Goal: Check status: Check status

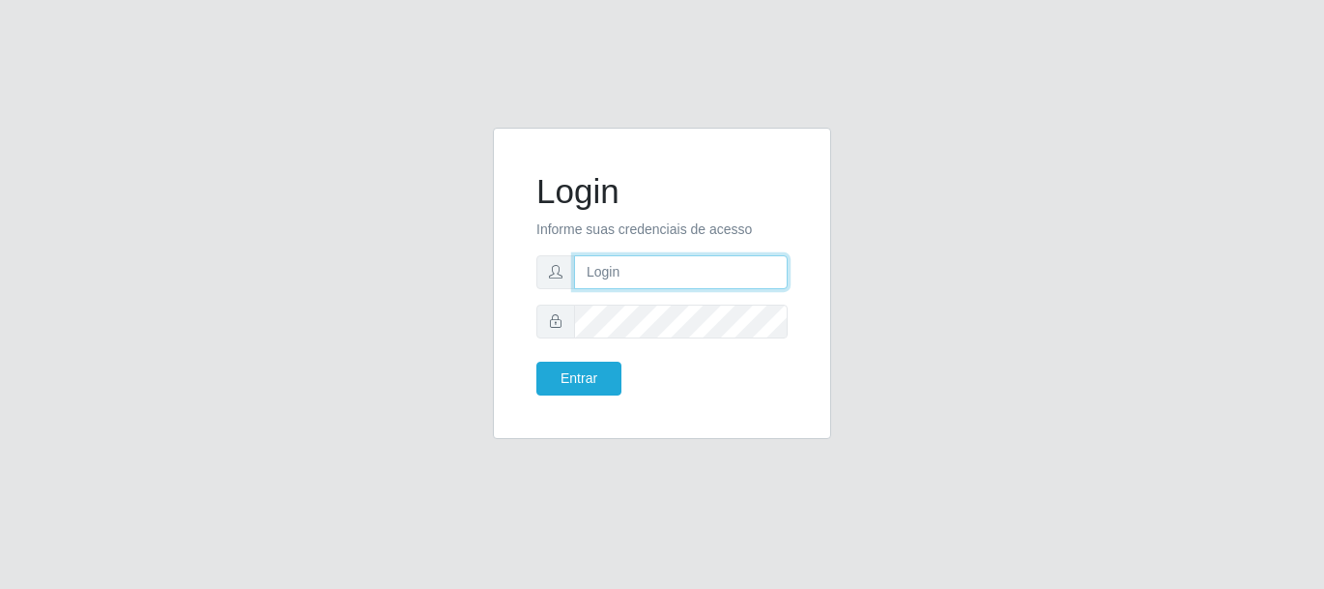
click at [652, 268] on input "text" at bounding box center [681, 272] width 214 height 34
type input "[PERSON_NAME]"
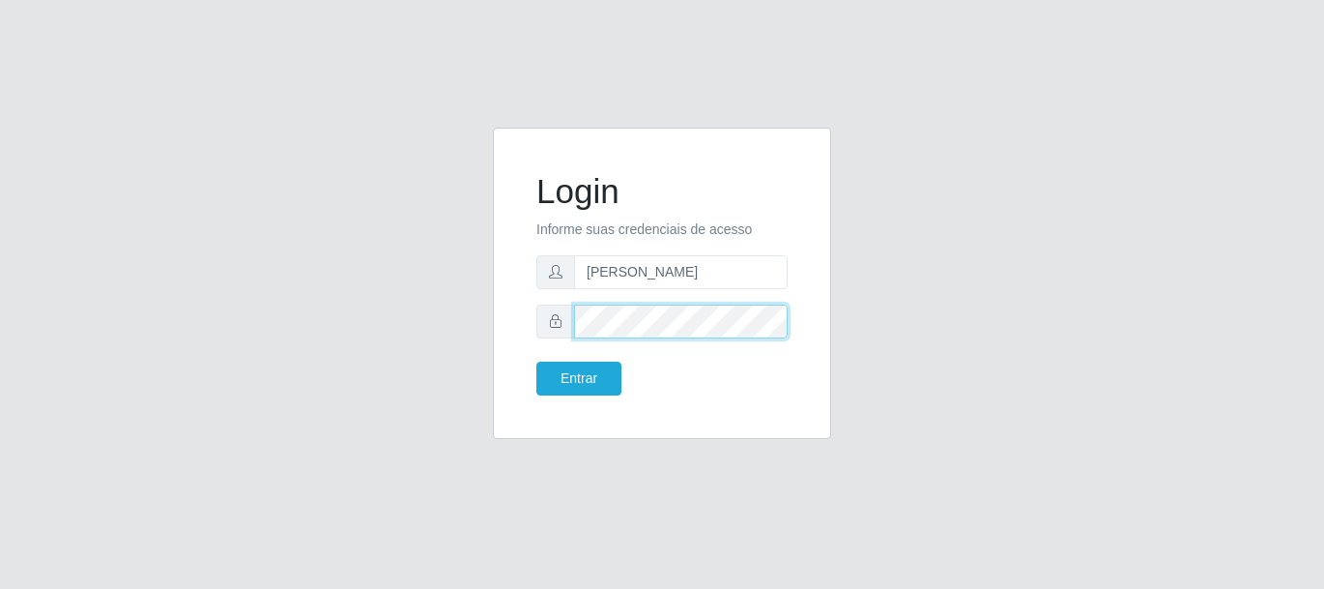
click at [536, 361] on button "Entrar" at bounding box center [578, 378] width 85 height 34
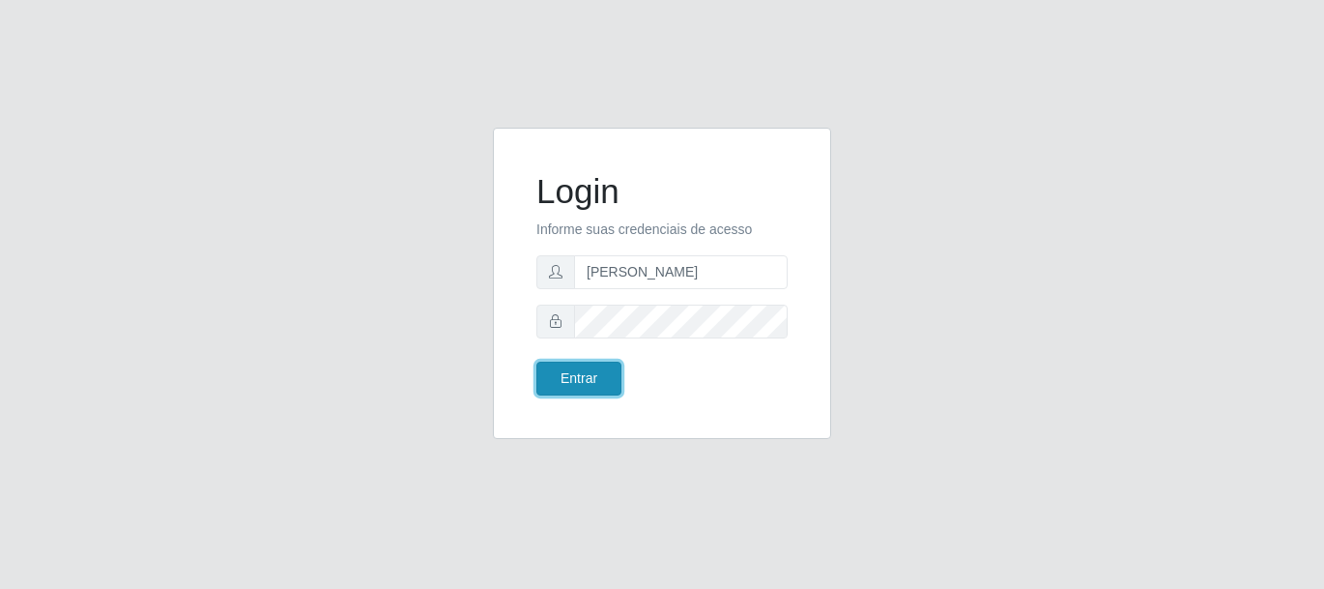
click at [593, 384] on button "Entrar" at bounding box center [578, 378] width 85 height 34
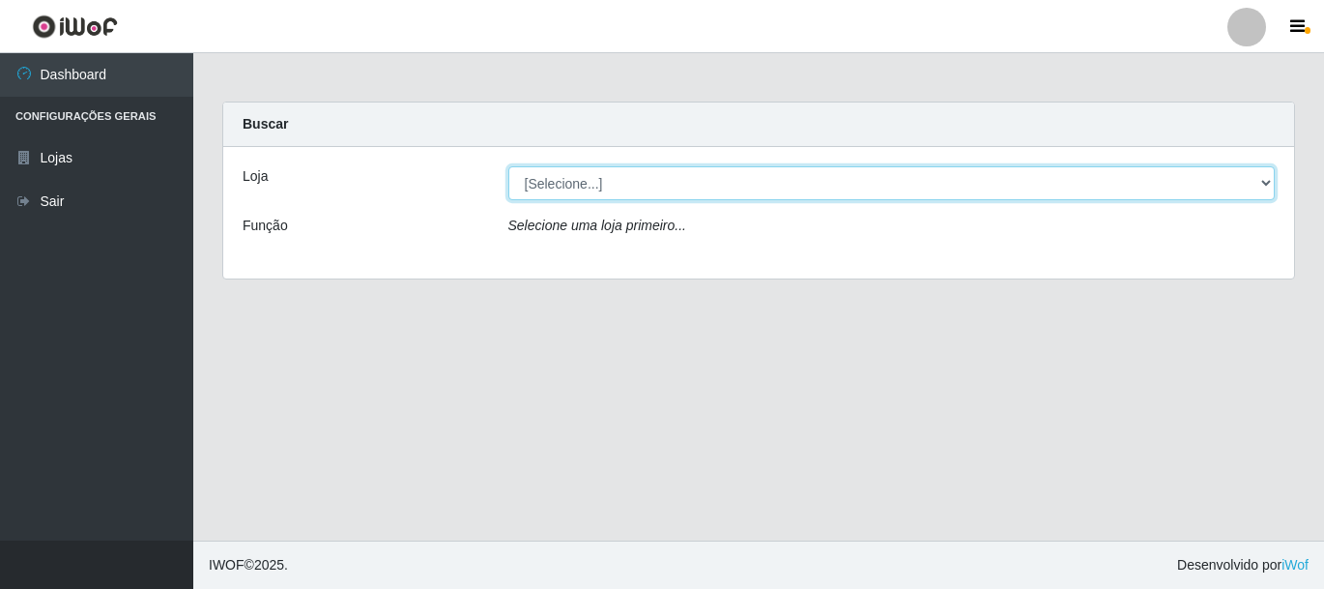
drag, startPoint x: 588, startPoint y: 192, endPoint x: 596, endPoint y: 199, distance: 11.0
click at [590, 192] on select "[Selecione...] Bemais Supermercados - [GEOGRAPHIC_DATA]" at bounding box center [891, 183] width 767 height 34
select select "249"
click at [508, 166] on select "[Selecione...] Bemais Supermercados - [GEOGRAPHIC_DATA]" at bounding box center [891, 183] width 767 height 34
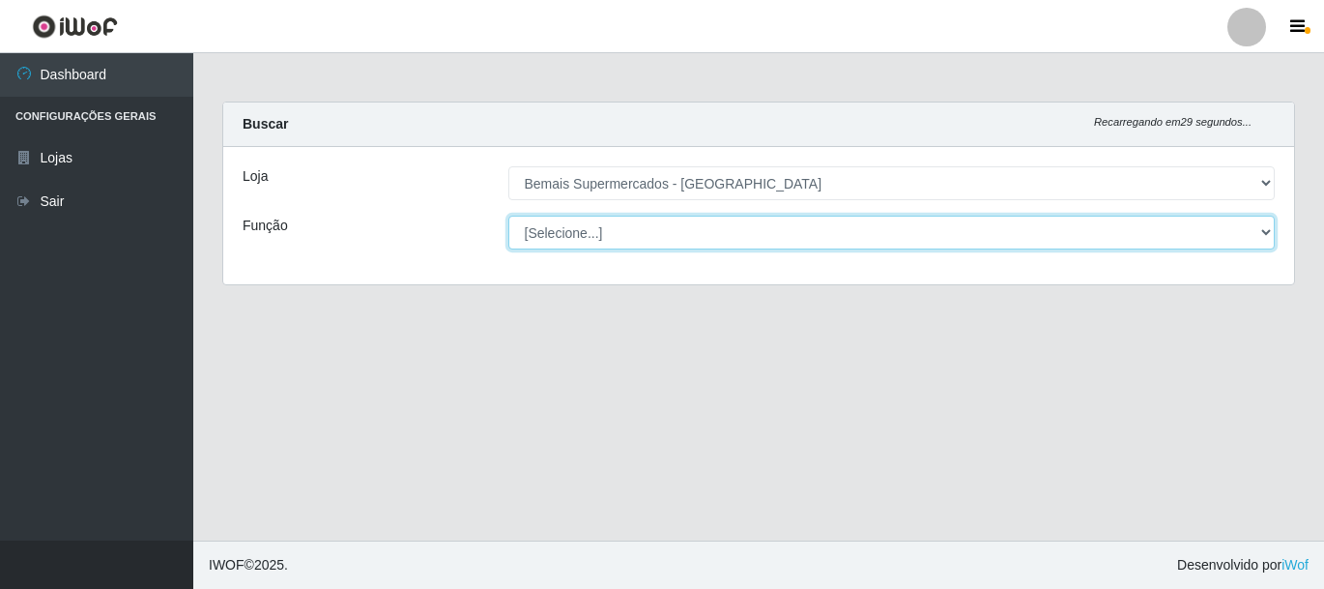
click at [670, 230] on select "[Selecione...] ASG ASG + ASG ++ Auxiliar de Depósito Auxiliar de Depósito + Aux…" at bounding box center [891, 233] width 767 height 34
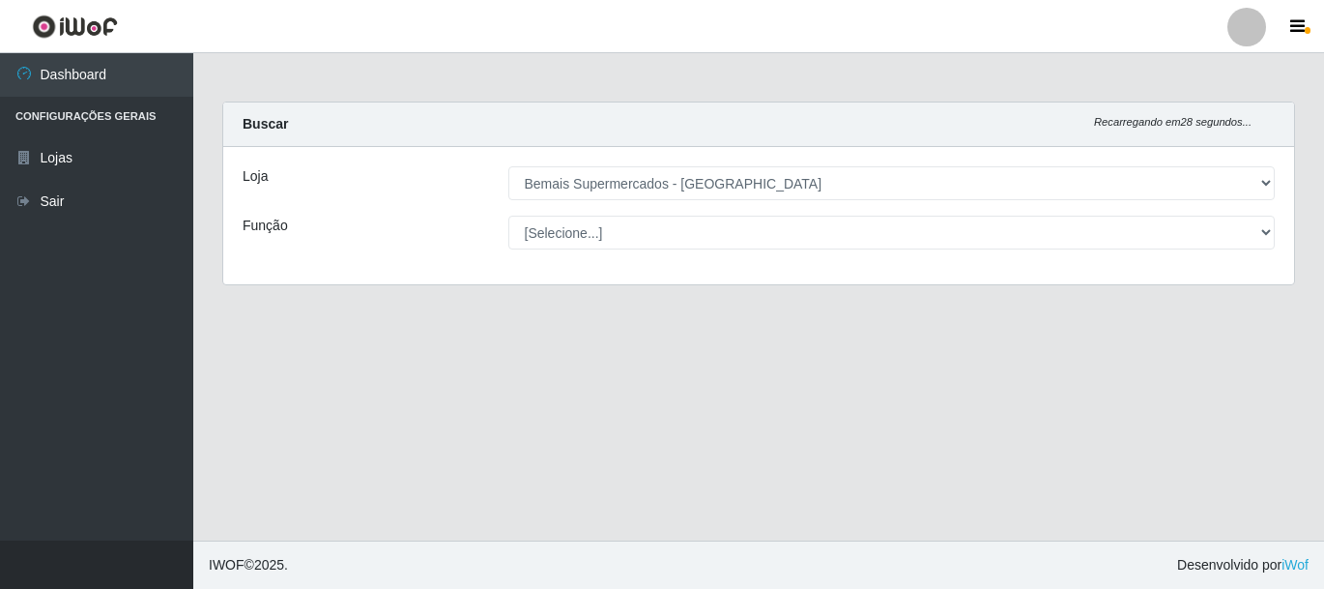
drag, startPoint x: 425, startPoint y: 204, endPoint x: 504, endPoint y: 236, distance: 85.4
click at [429, 207] on div "Loja [Selecione...] Bemais Supermercados - Três Ruas Função [Selecione...] ASG …" at bounding box center [758, 215] width 1071 height 137
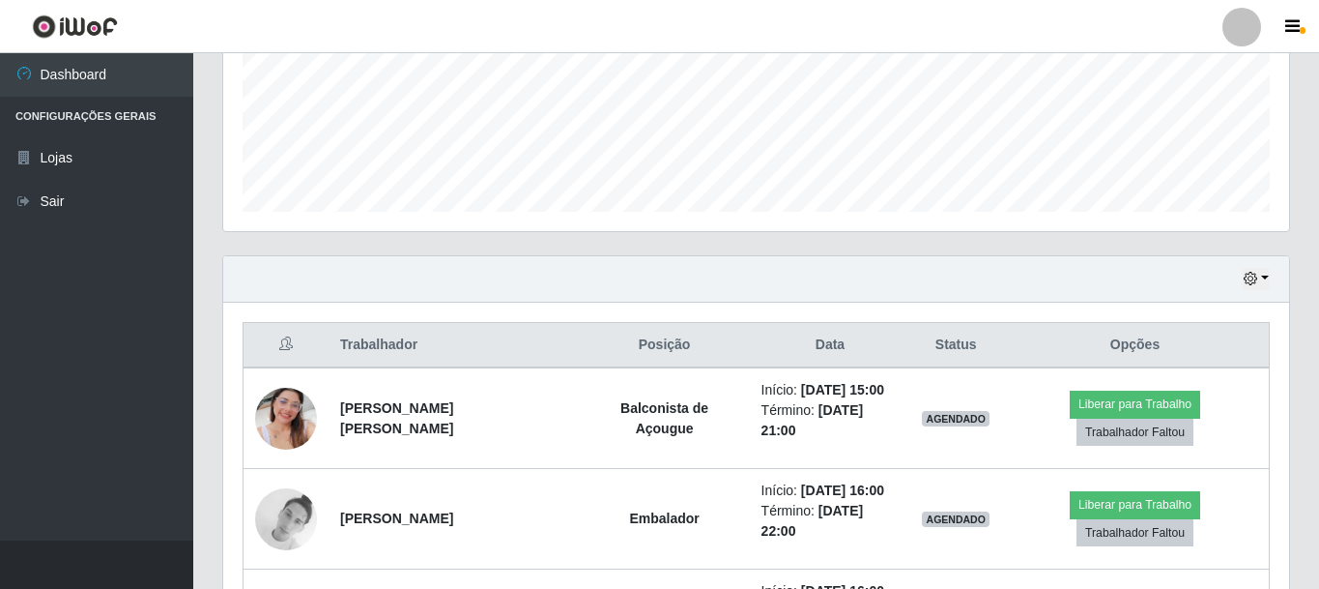
scroll to position [483, 0]
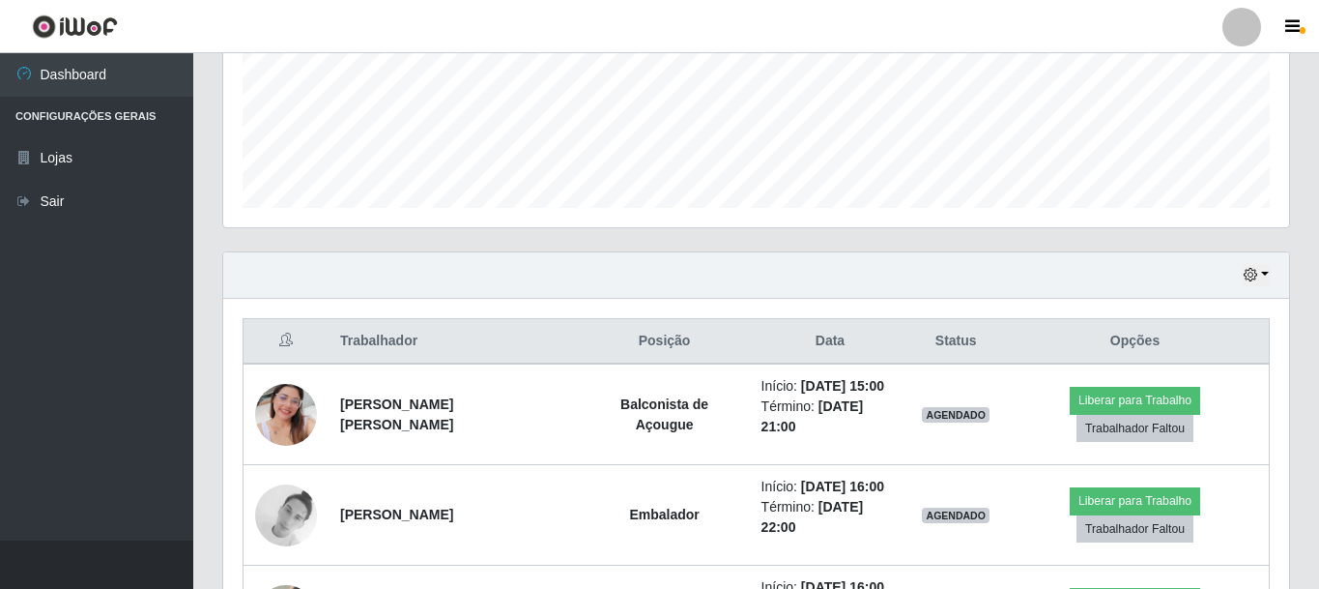
click at [1235, 264] on div "Hoje 1 dia 3 dias 1 Semana Não encerrados" at bounding box center [756, 275] width 1066 height 46
click at [1248, 267] on button "button" at bounding box center [1256, 275] width 27 height 22
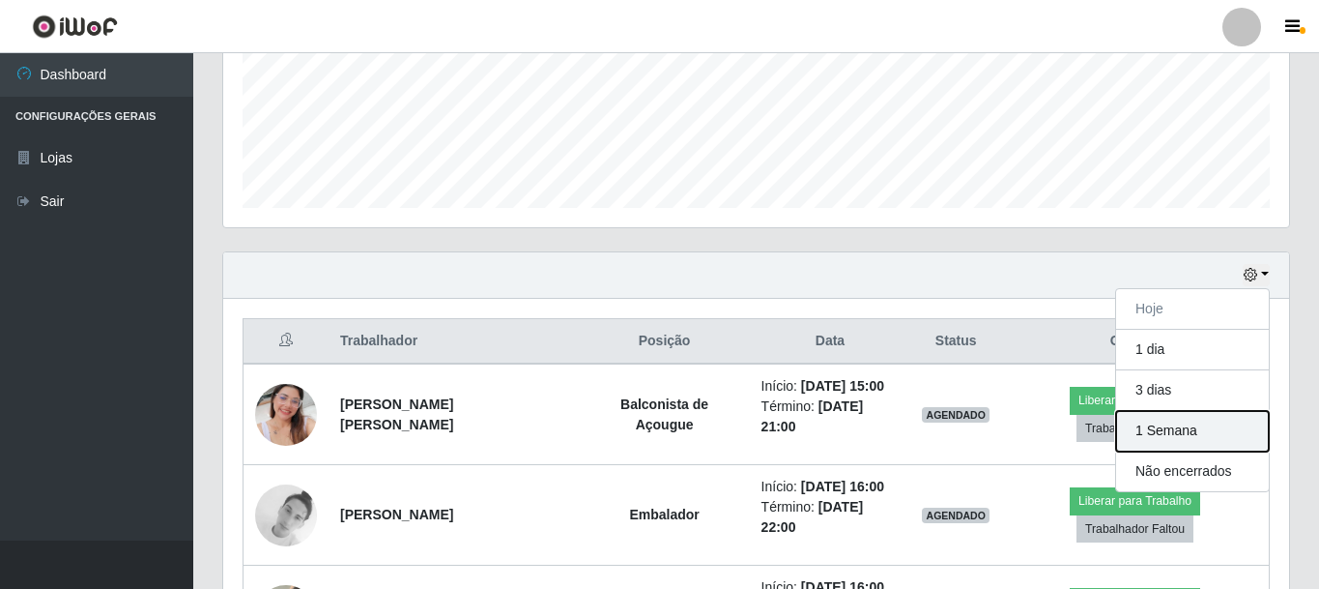
click at [1179, 436] on button "1 Semana" at bounding box center [1192, 431] width 153 height 41
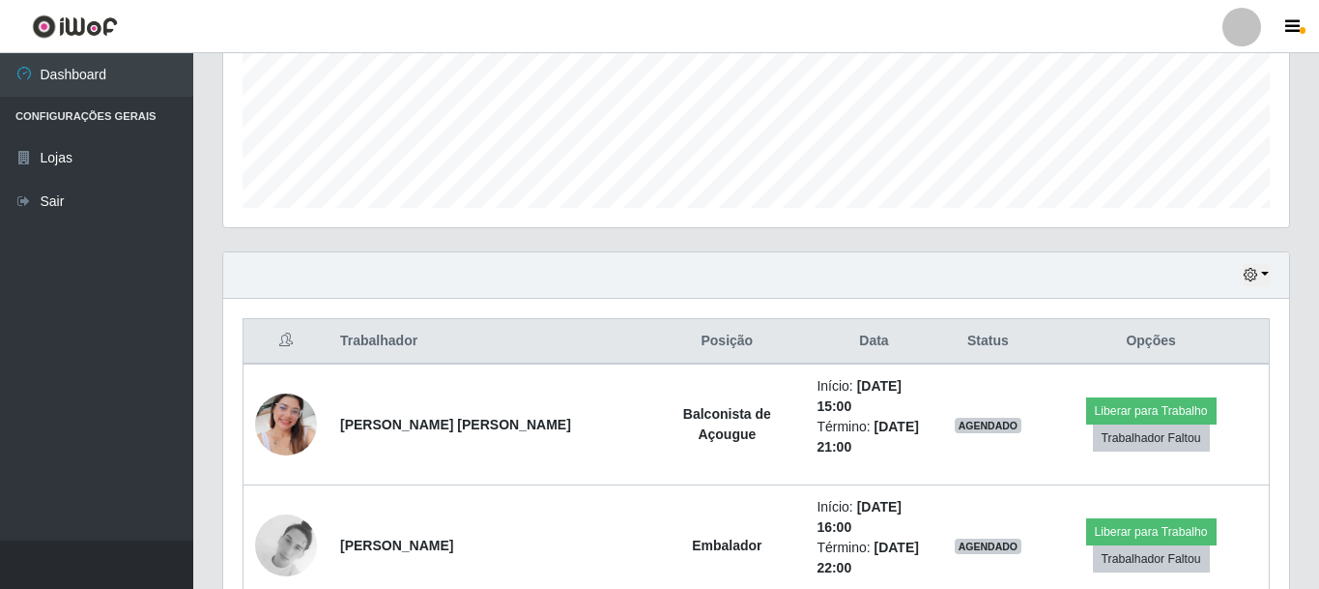
click at [900, 290] on div "Hoje 1 dia 3 dias 1 Semana Não encerrados" at bounding box center [756, 275] width 1066 height 46
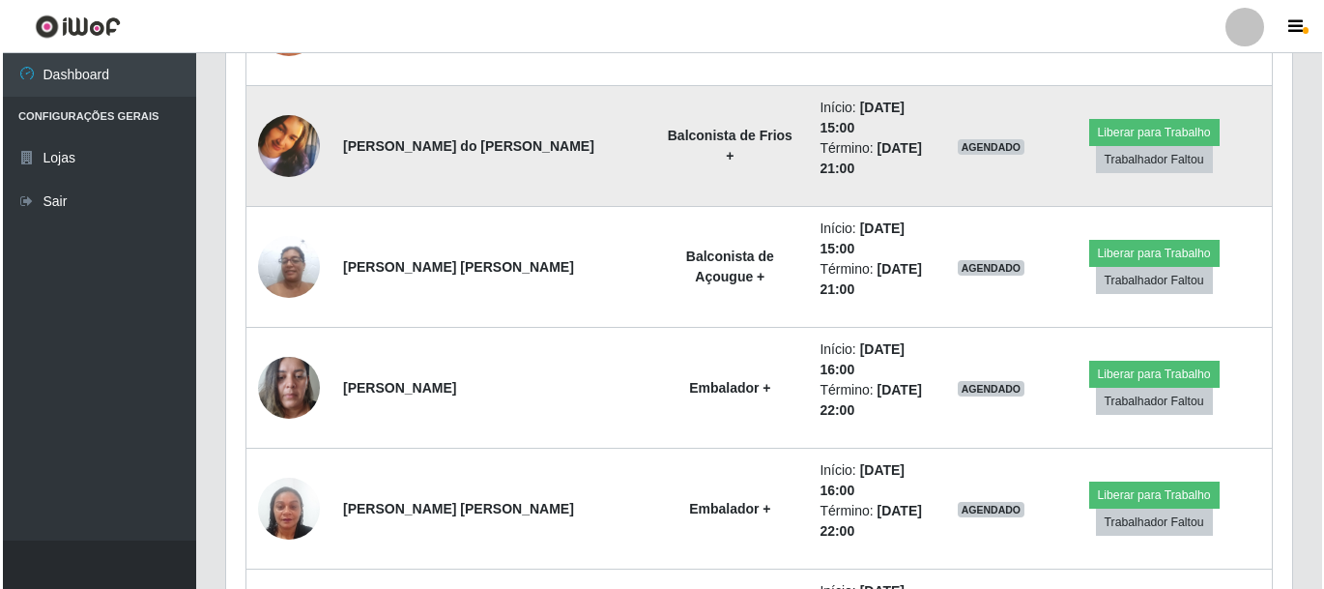
scroll to position [3576, 0]
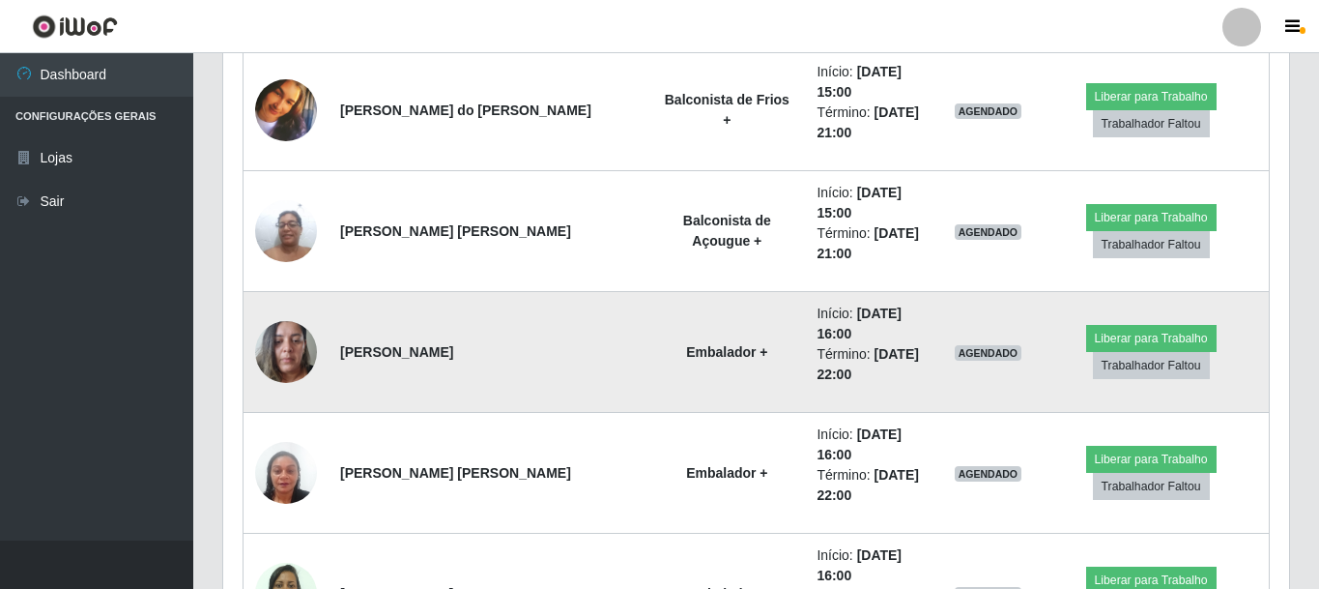
click at [306, 336] on img at bounding box center [286, 351] width 62 height 82
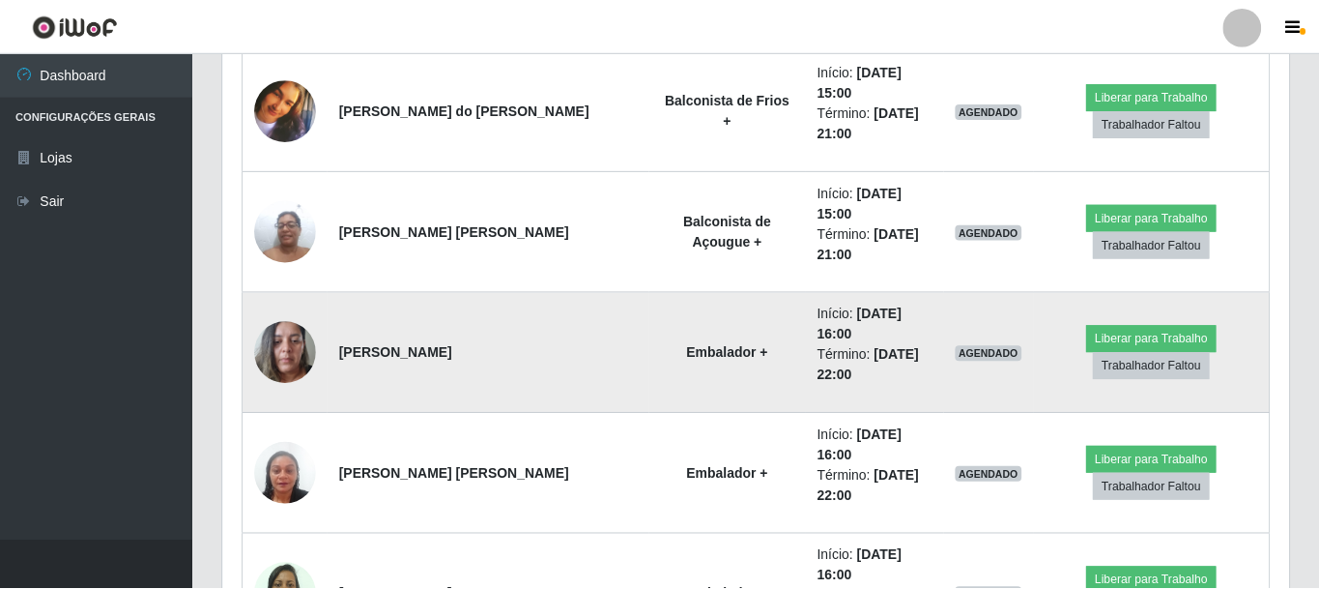
scroll to position [401, 1056]
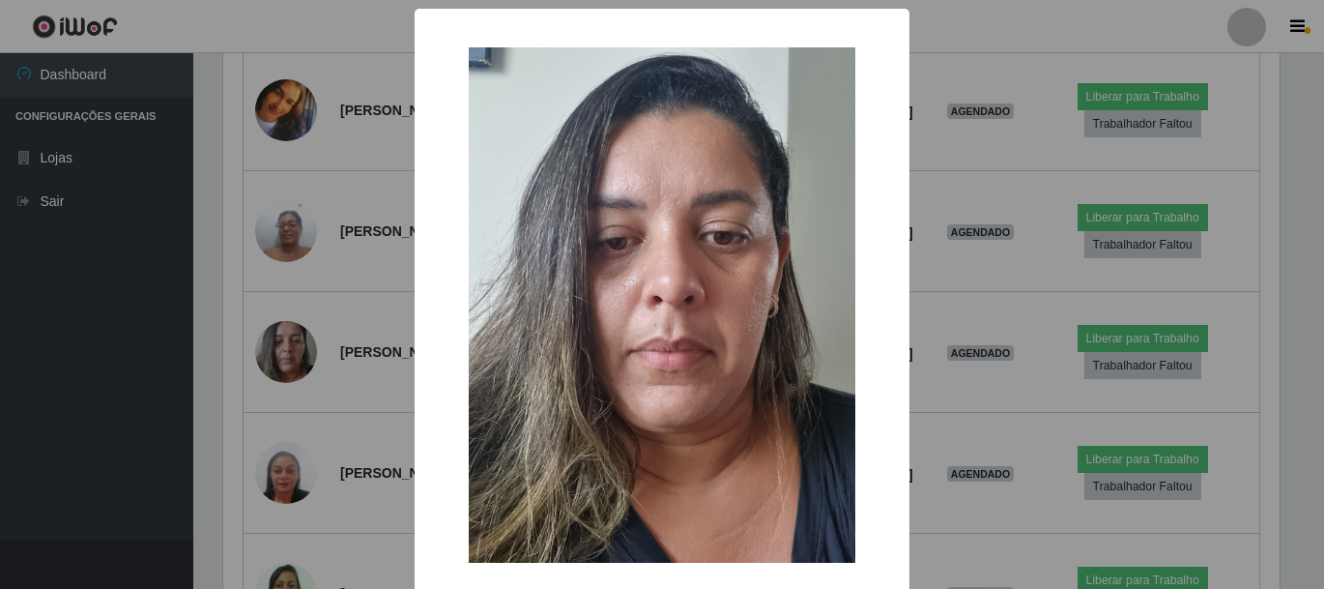
click at [273, 330] on div "× OK Cancel" at bounding box center [662, 294] width 1324 height 589
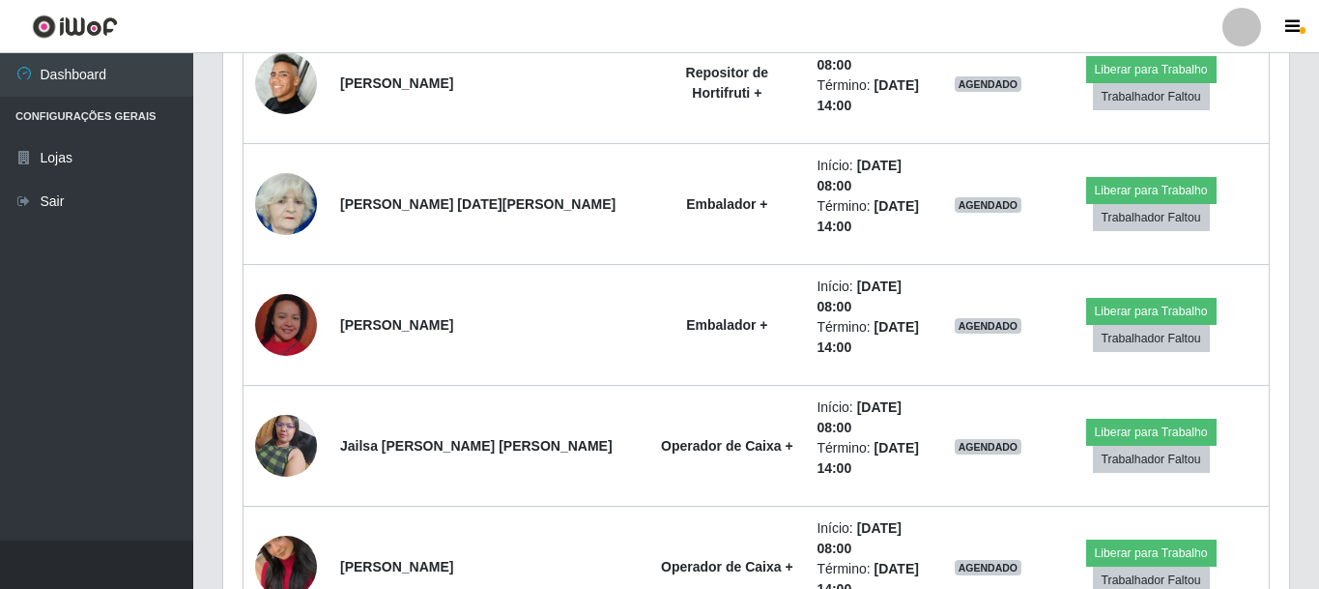
scroll to position [4735, 0]
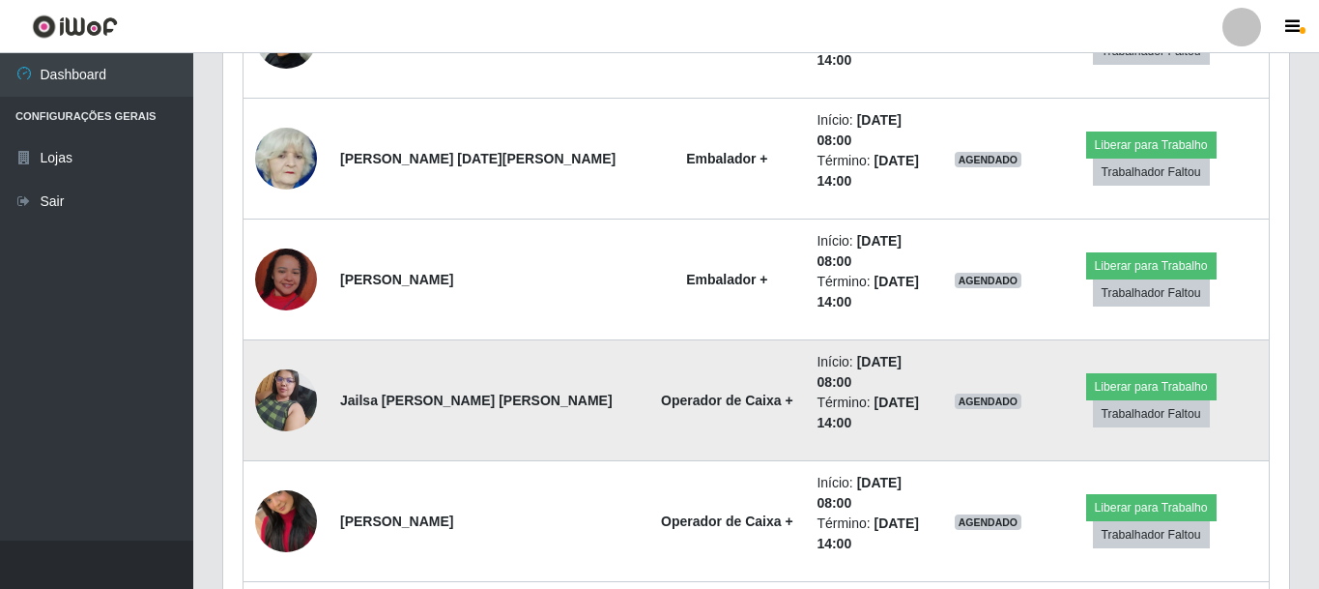
click at [287, 399] on img at bounding box center [286, 400] width 62 height 82
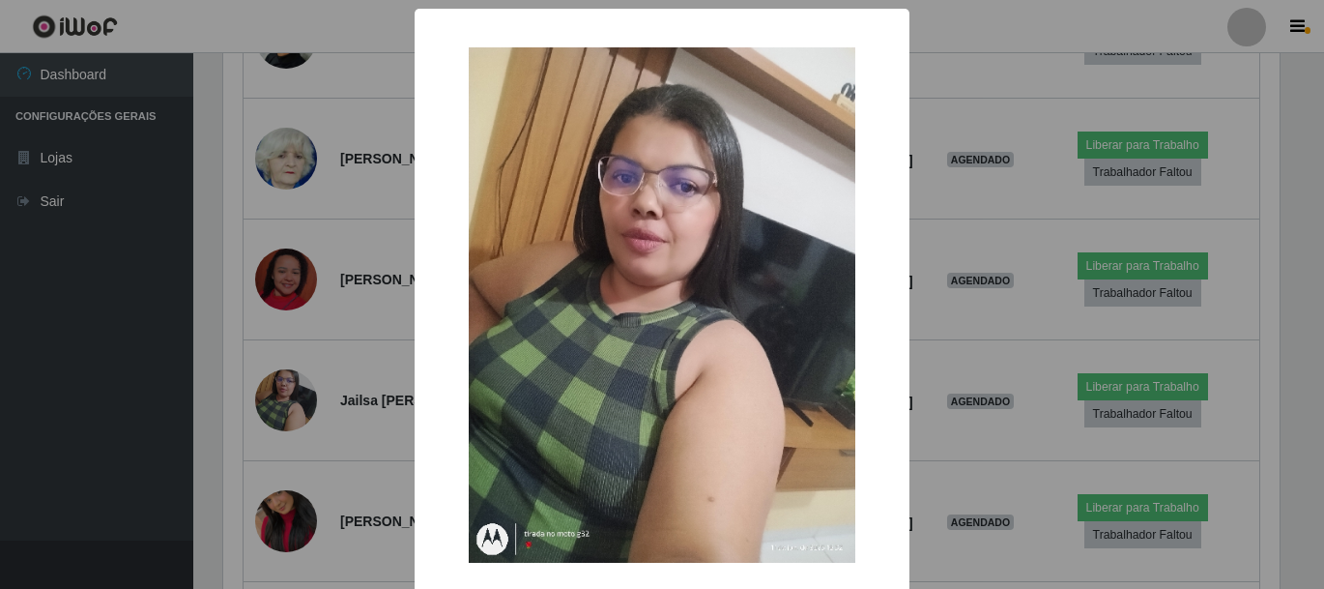
click at [182, 398] on div "× OK Cancel" at bounding box center [662, 294] width 1324 height 589
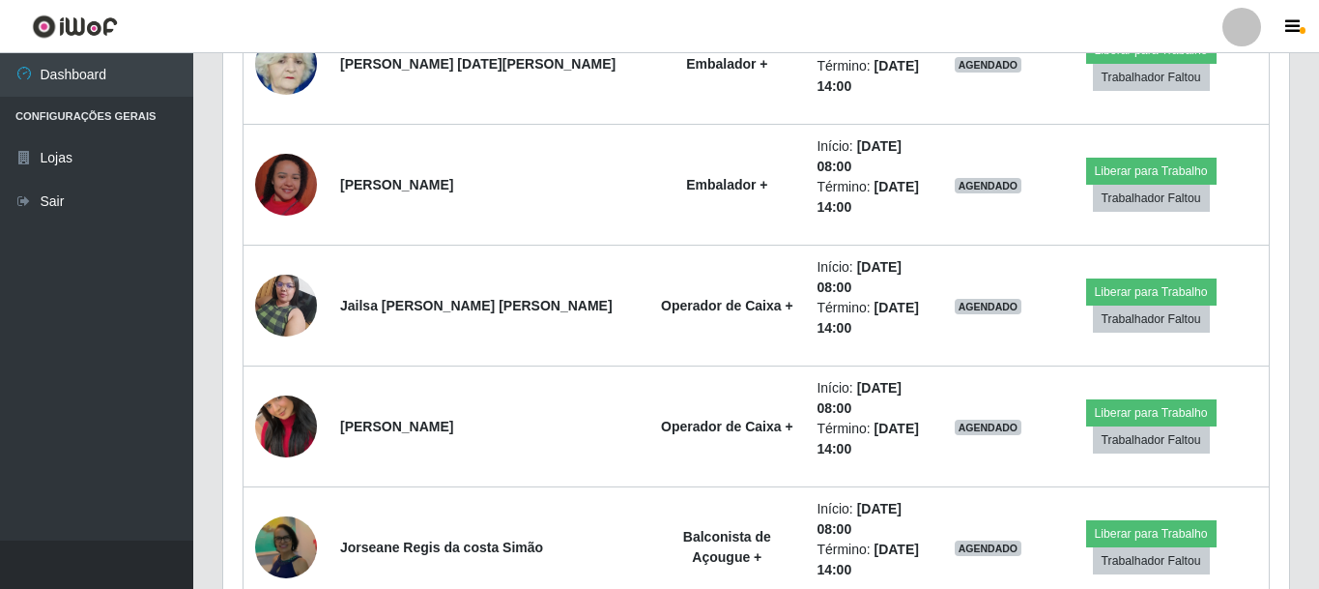
scroll to position [4929, 0]
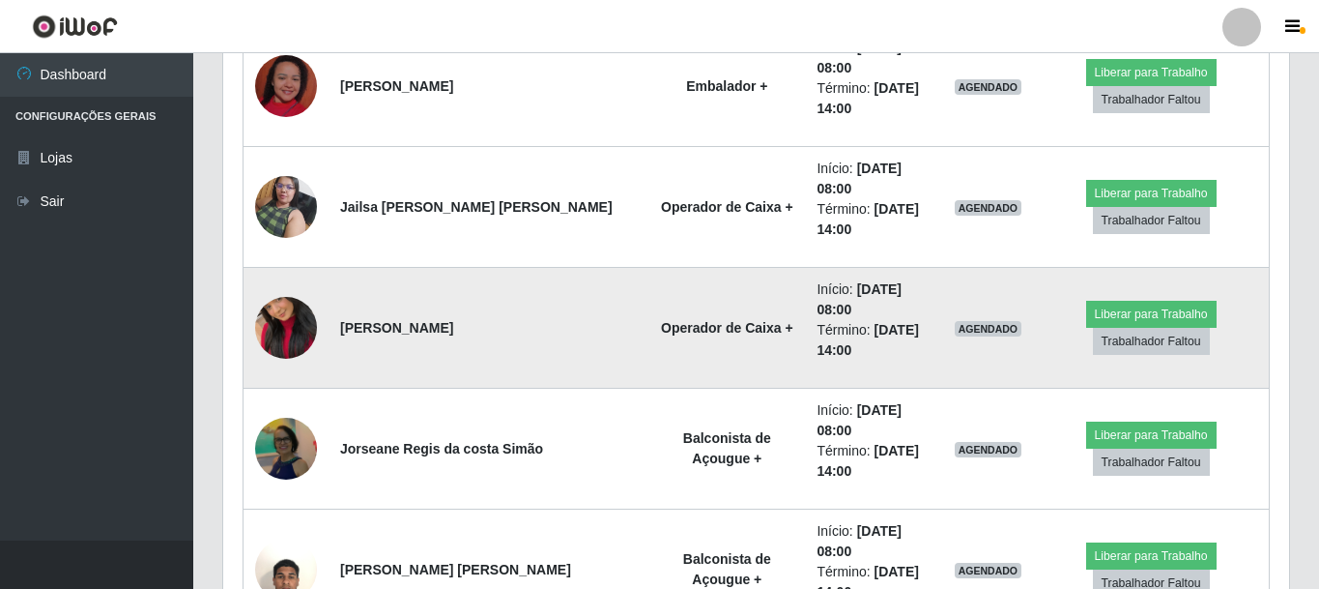
click at [282, 337] on img at bounding box center [286, 328] width 62 height 110
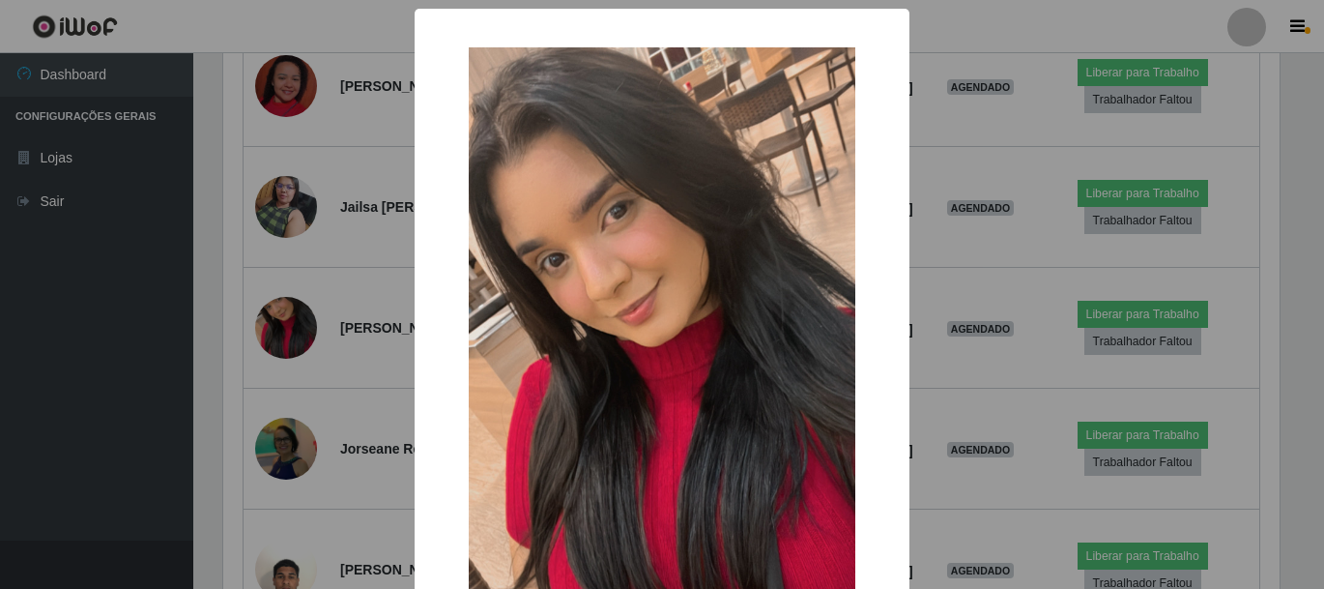
click at [222, 355] on div "× OK Cancel" at bounding box center [662, 294] width 1324 height 589
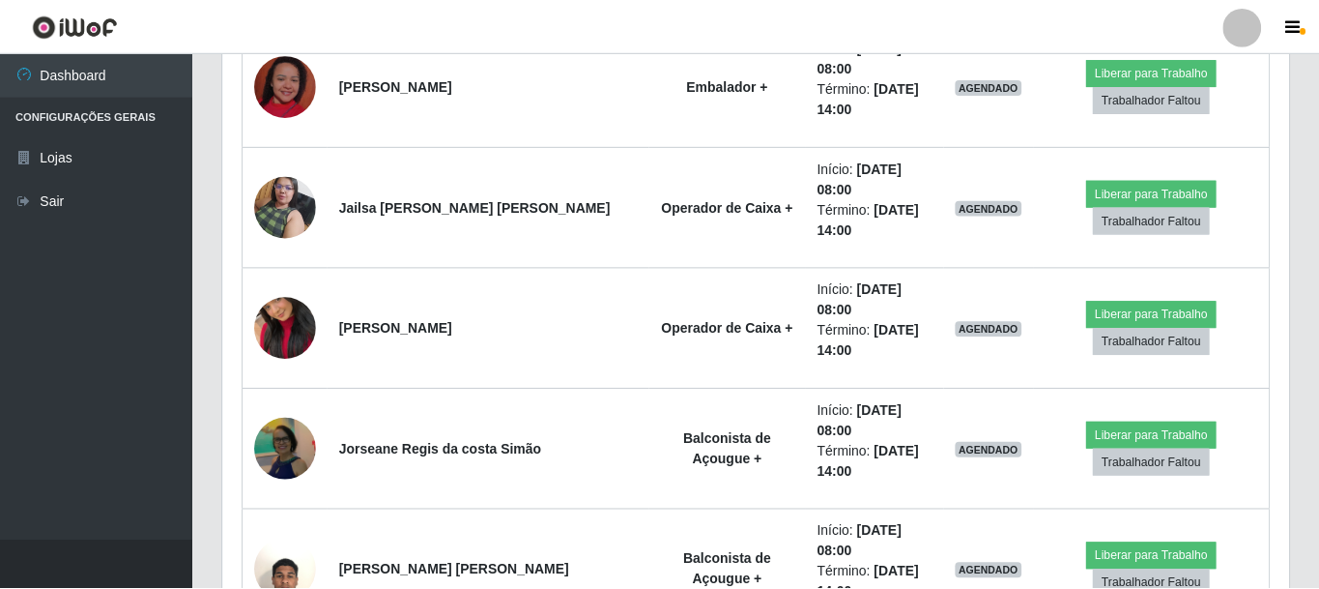
scroll to position [0, 0]
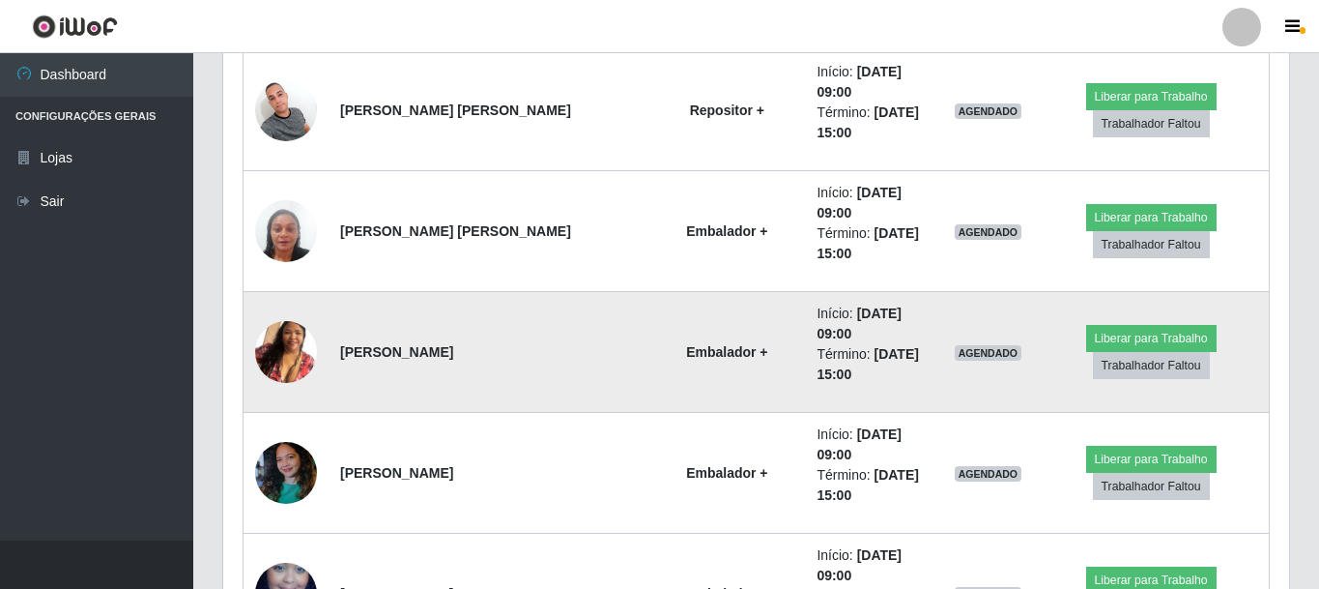
click at [288, 346] on img at bounding box center [286, 352] width 62 height 110
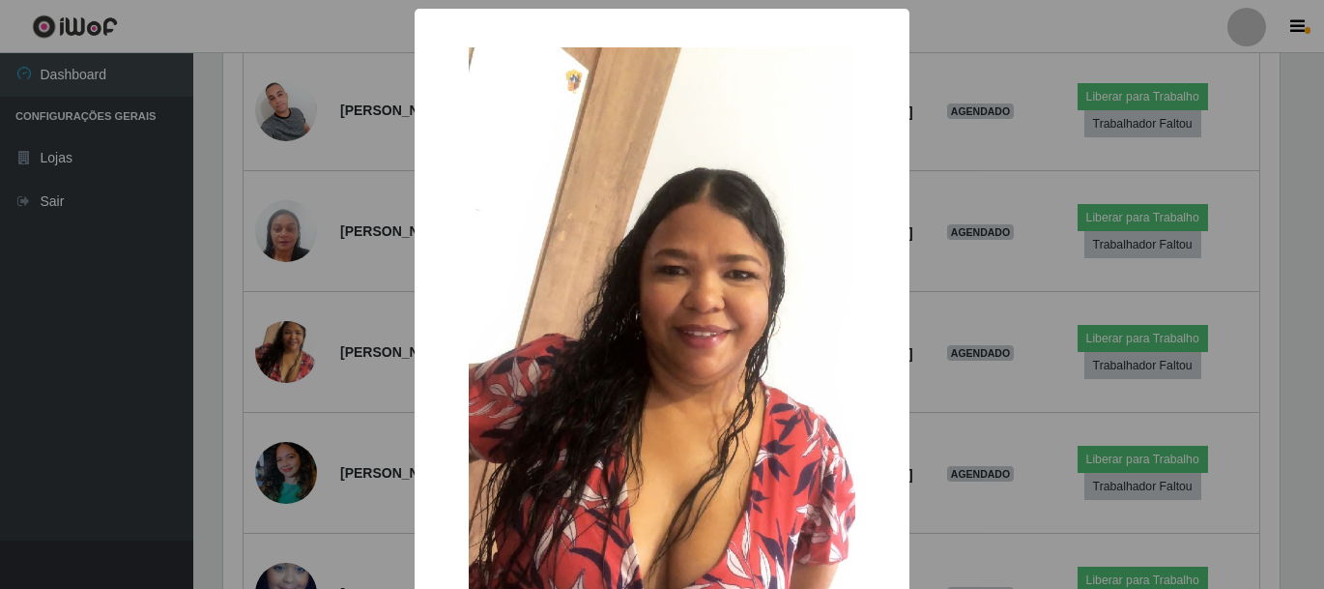
click at [268, 346] on div "× OK Cancel" at bounding box center [662, 294] width 1324 height 589
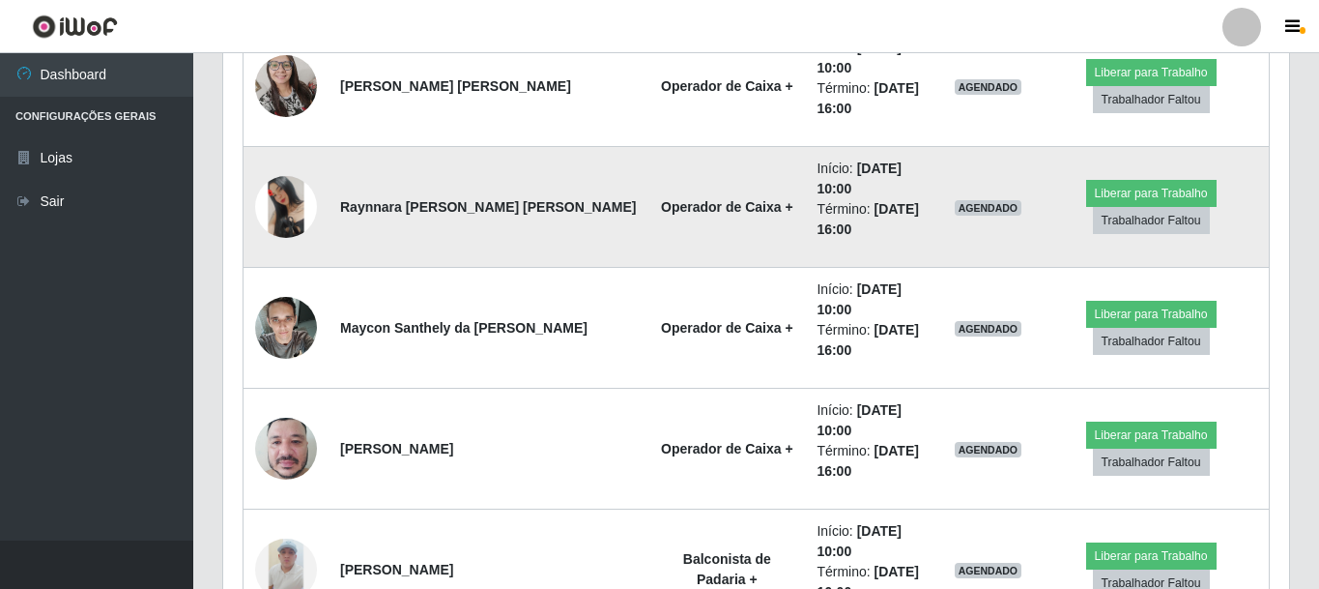
click at [292, 227] on img at bounding box center [286, 207] width 62 height 62
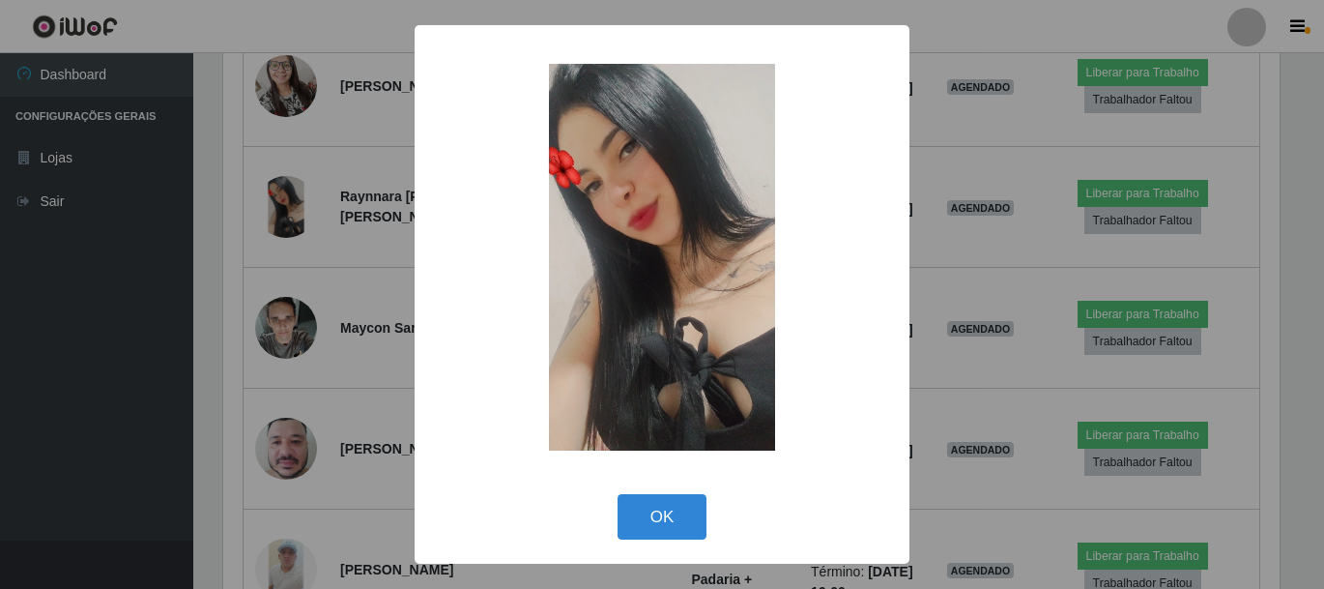
click at [228, 240] on div "× OK Cancel" at bounding box center [662, 294] width 1324 height 589
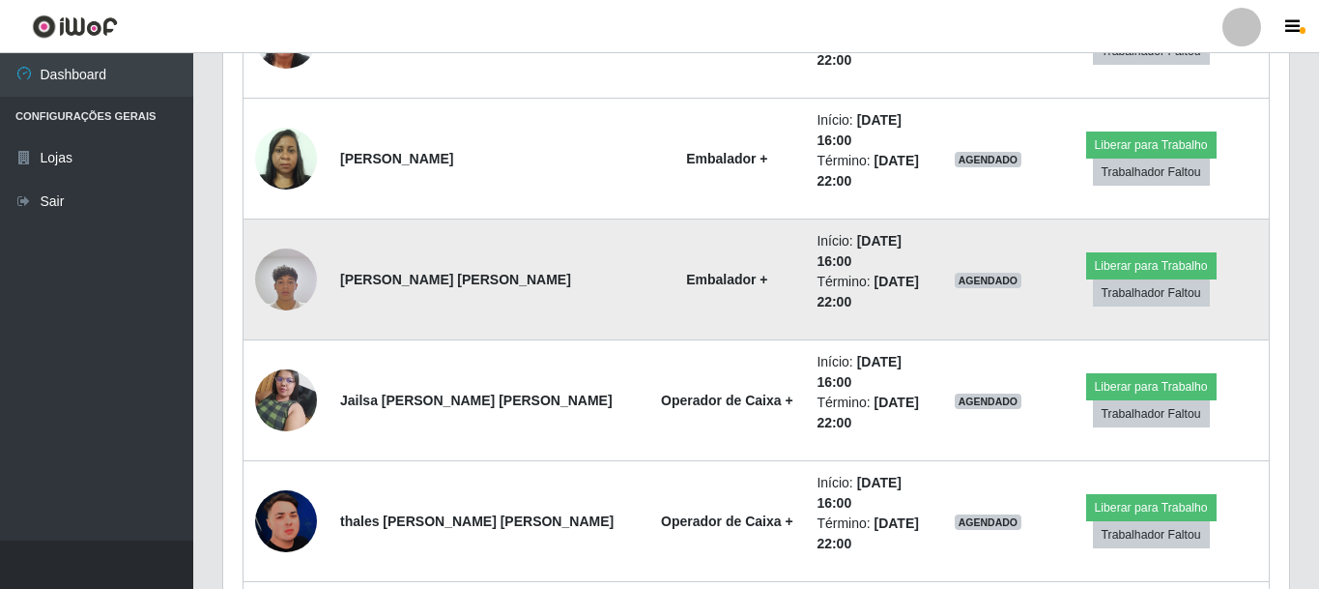
click at [290, 289] on img at bounding box center [286, 279] width 62 height 82
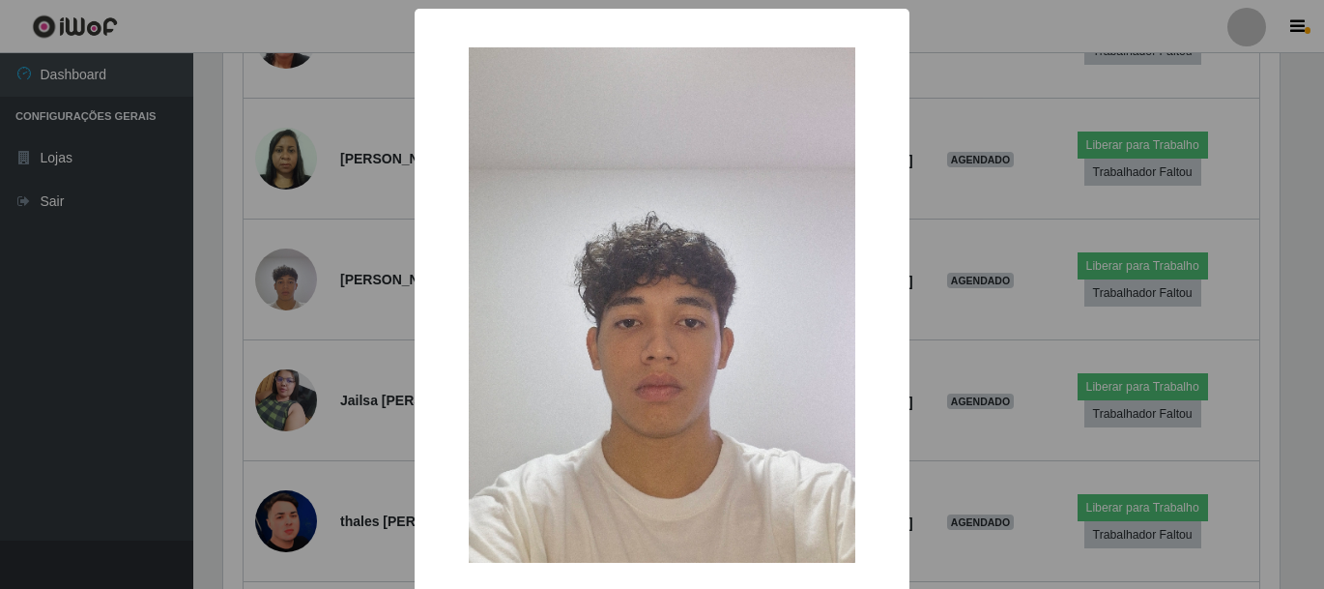
click at [183, 298] on div "× OK Cancel" at bounding box center [662, 294] width 1324 height 589
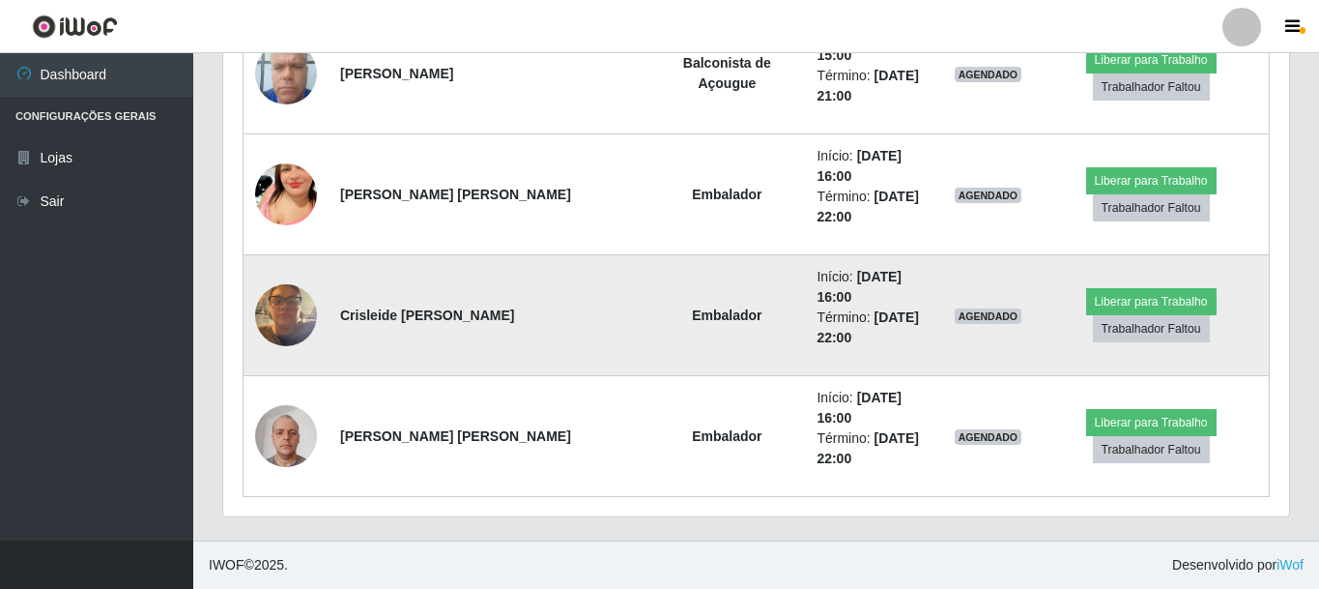
click at [302, 303] on img at bounding box center [286, 314] width 62 height 82
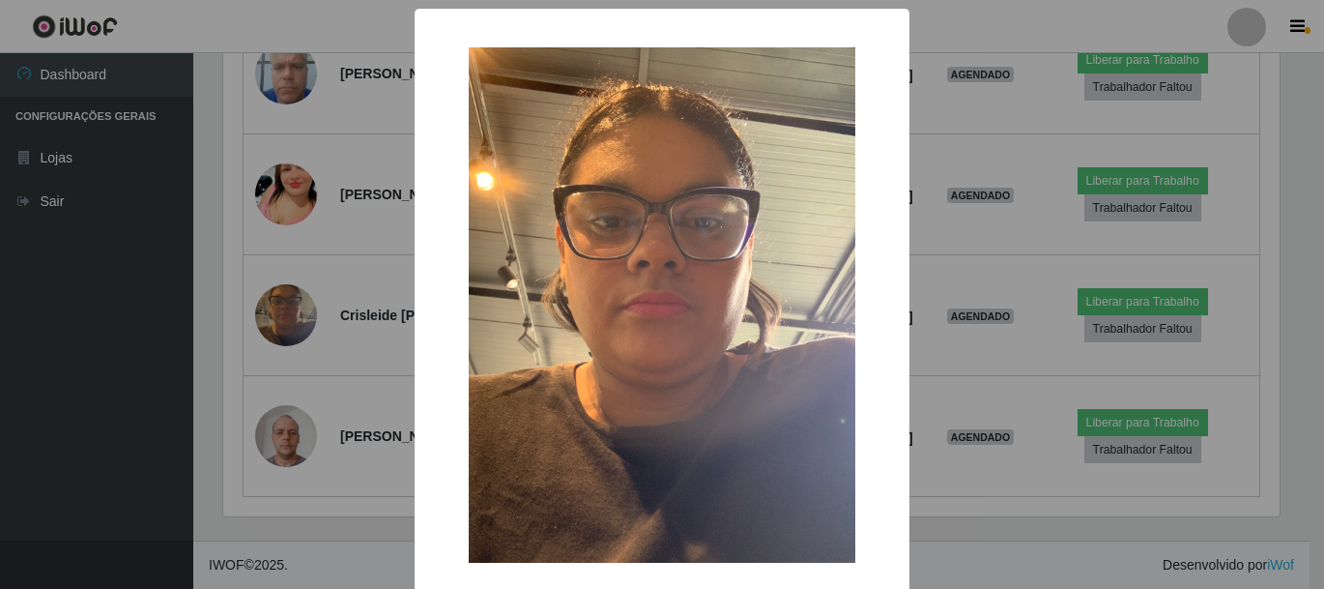
click at [226, 292] on div "× OK Cancel" at bounding box center [662, 294] width 1324 height 589
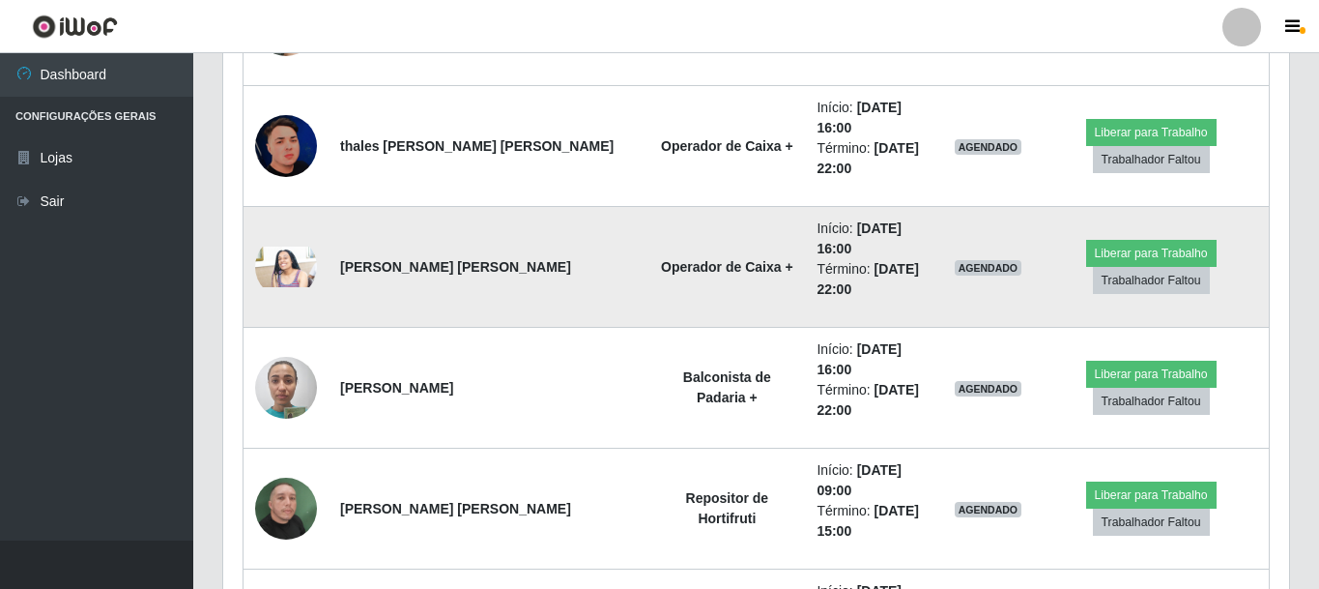
click at [297, 251] on img at bounding box center [286, 267] width 62 height 42
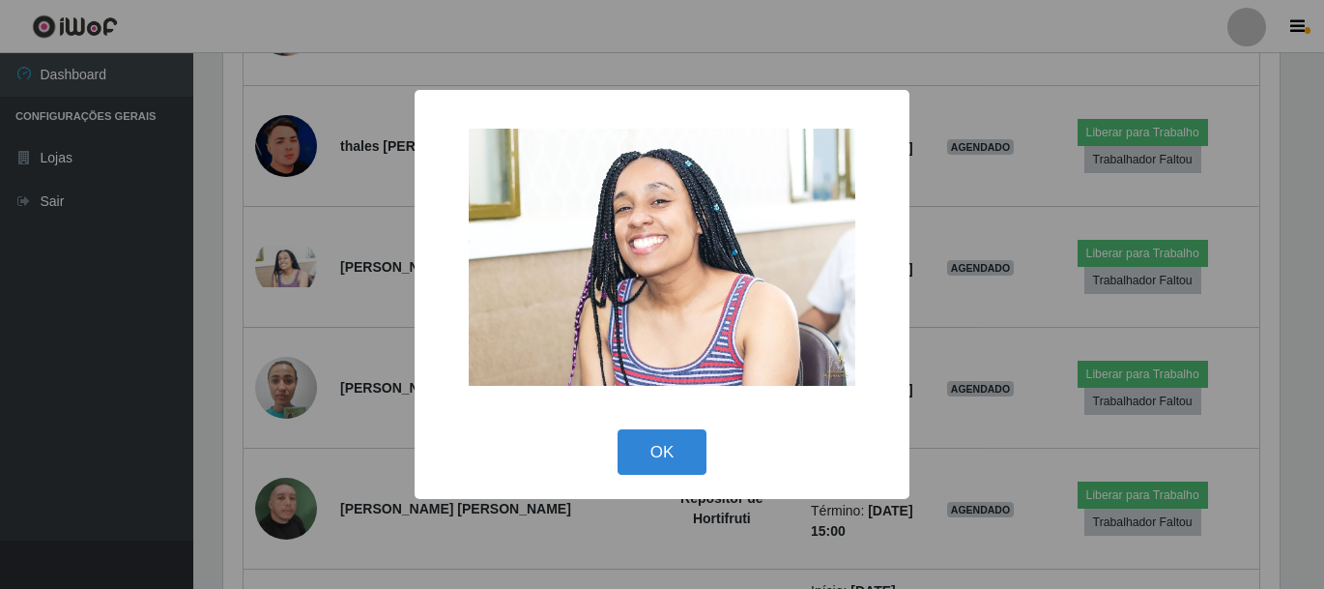
click at [268, 316] on div "× OK Cancel" at bounding box center [662, 294] width 1324 height 589
